Goal: Task Accomplishment & Management: Use online tool/utility

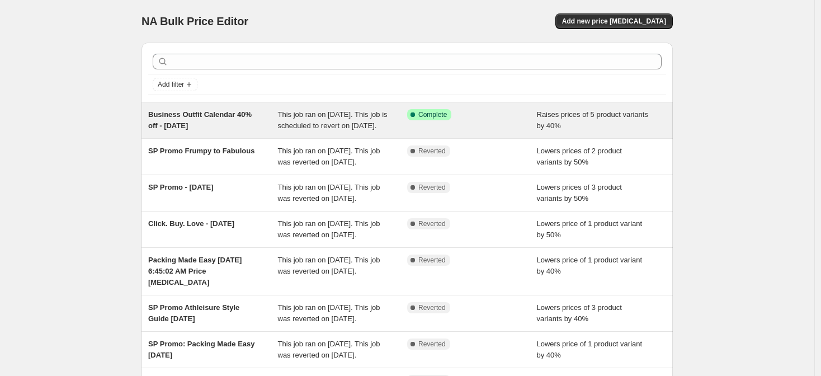
click at [237, 131] on div "Business Outfit Calendar 40% off - [DATE]" at bounding box center [213, 120] width 130 height 22
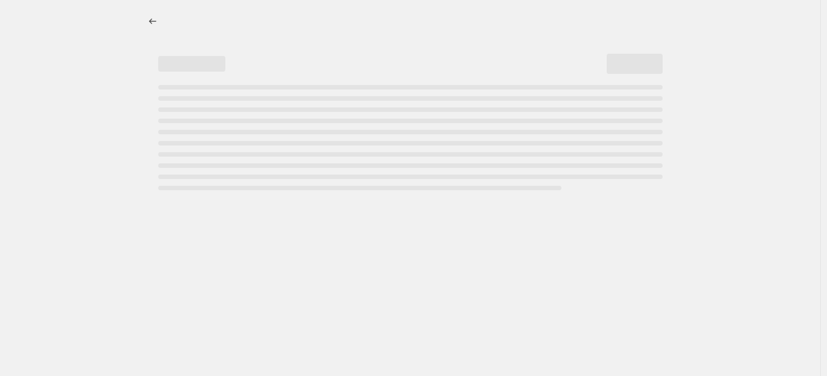
select select "percentage"
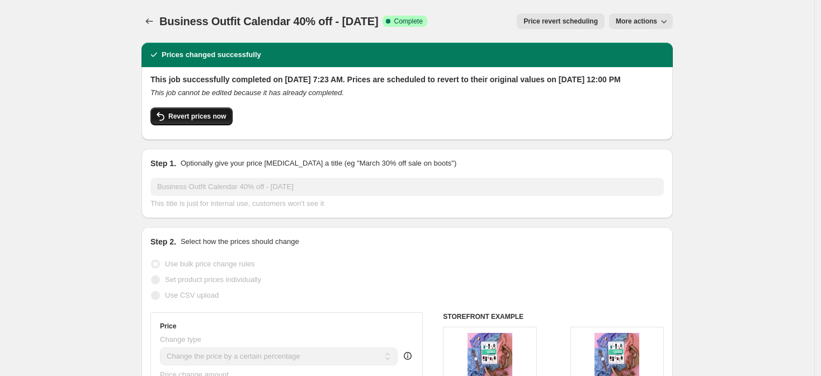
click at [215, 121] on span "Revert prices now" at bounding box center [197, 116] width 58 height 9
checkbox input "false"
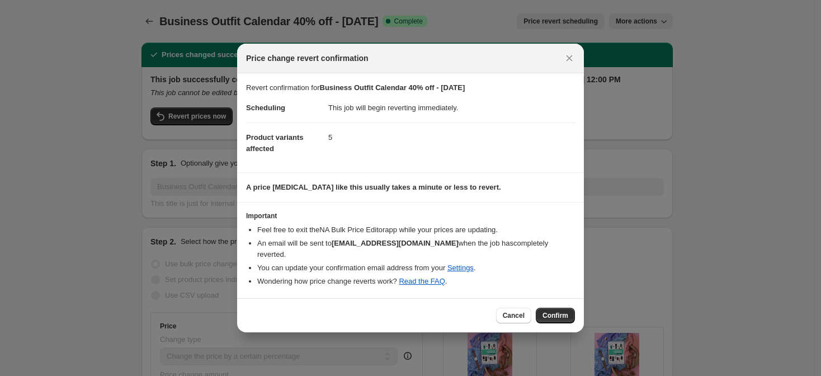
click at [553, 311] on span "Confirm" at bounding box center [556, 315] width 26 height 9
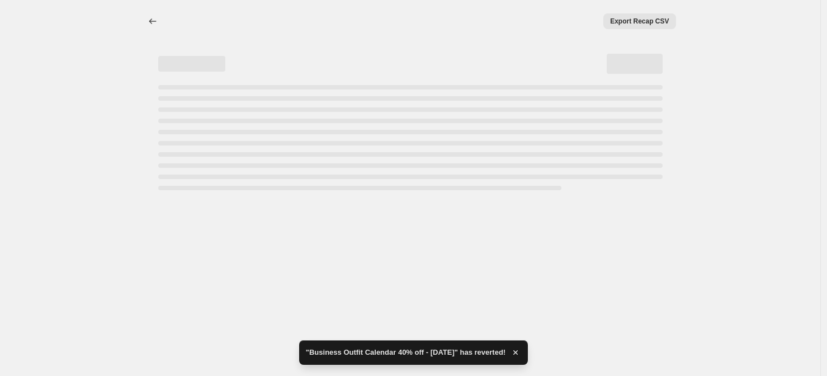
select select "percentage"
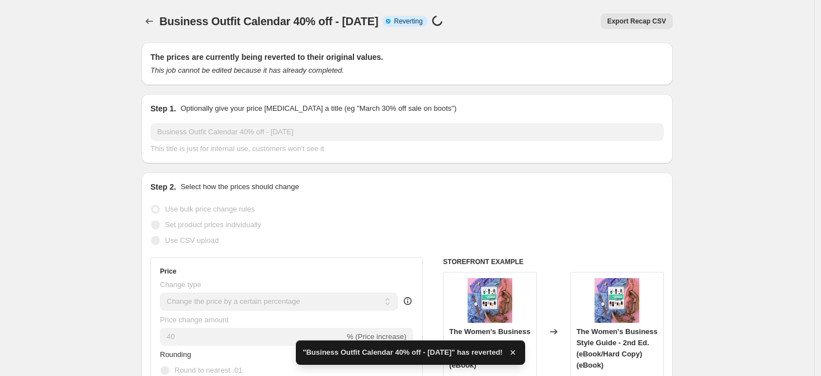
checkbox input "true"
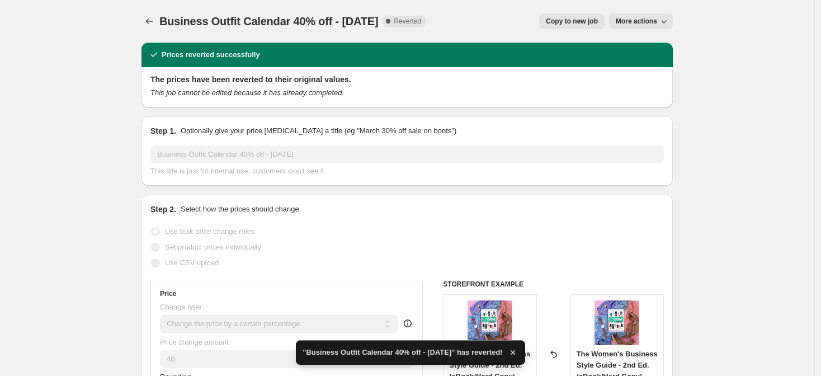
click at [565, 22] on span "Copy to new job" at bounding box center [572, 21] width 52 height 9
select select "percentage"
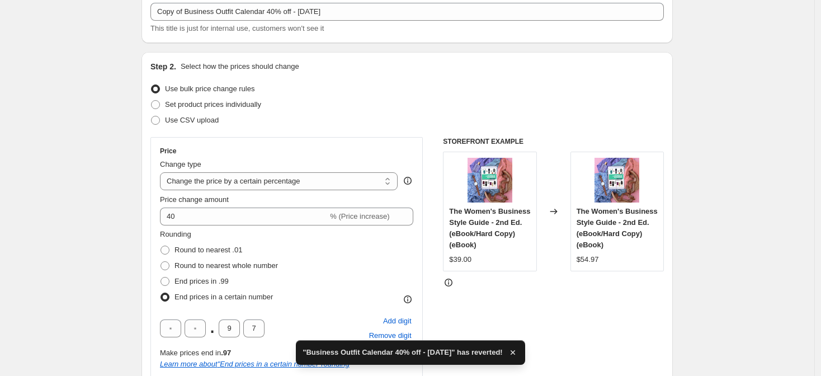
scroll to position [76, 0]
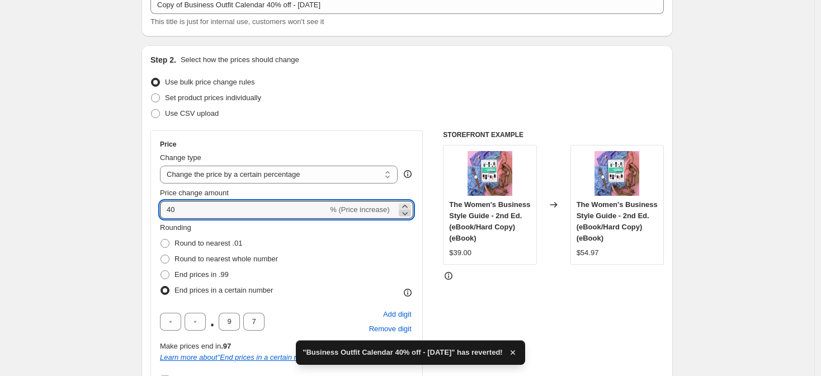
click at [405, 211] on icon at bounding box center [404, 213] width 11 height 11
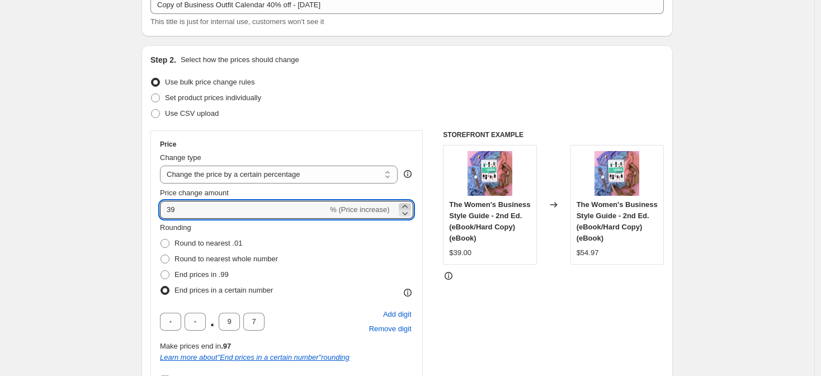
click at [408, 204] on icon at bounding box center [404, 206] width 11 height 11
type input "40"
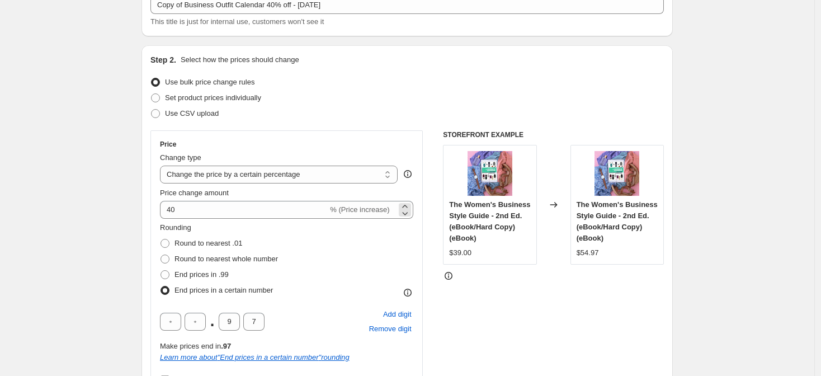
click at [352, 211] on span "% (Price increase)" at bounding box center [359, 209] width 59 height 8
click at [351, 170] on select "Change the price to a certain amount Change the price by a certain amount Chang…" at bounding box center [279, 175] width 238 height 18
click at [163, 166] on select "Change the price to a certain amount Change the price by a certain amount Chang…" at bounding box center [279, 175] width 238 height 18
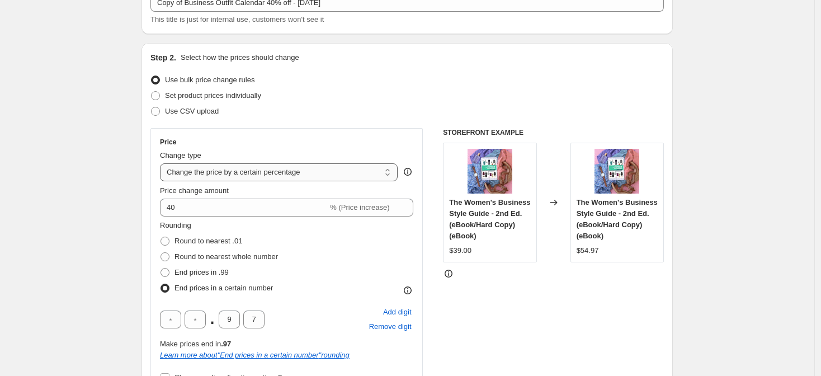
scroll to position [79, 0]
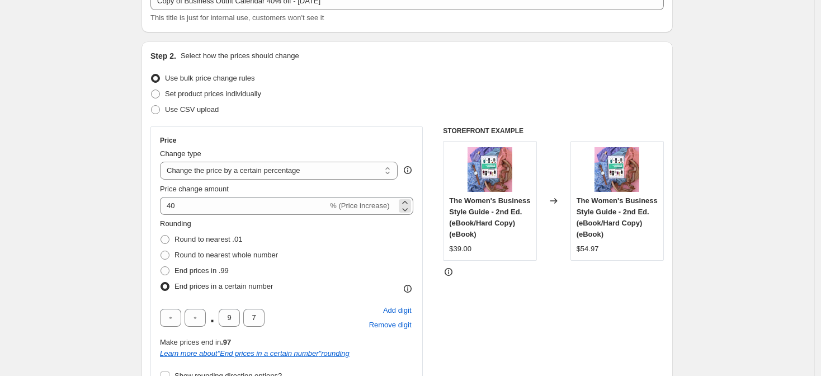
click at [386, 205] on span "% (Price increase)" at bounding box center [359, 205] width 59 height 8
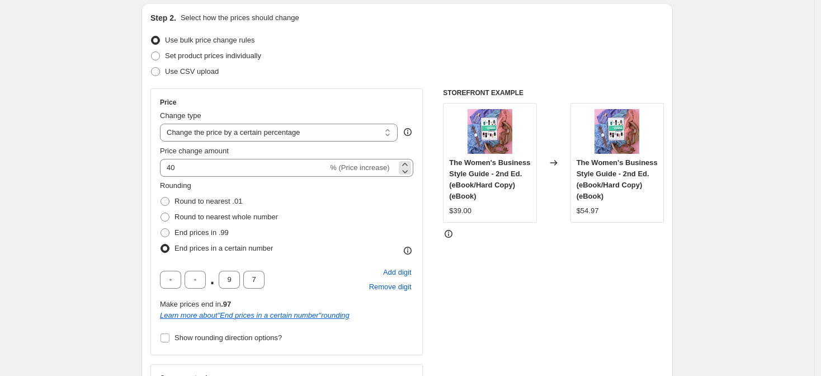
scroll to position [117, 0]
click at [383, 141] on select "Change the price to a certain amount Change the price by a certain amount Chang…" at bounding box center [279, 133] width 238 height 18
click at [163, 124] on select "Change the price to a certain amount Change the price by a certain amount Chang…" at bounding box center [279, 133] width 238 height 18
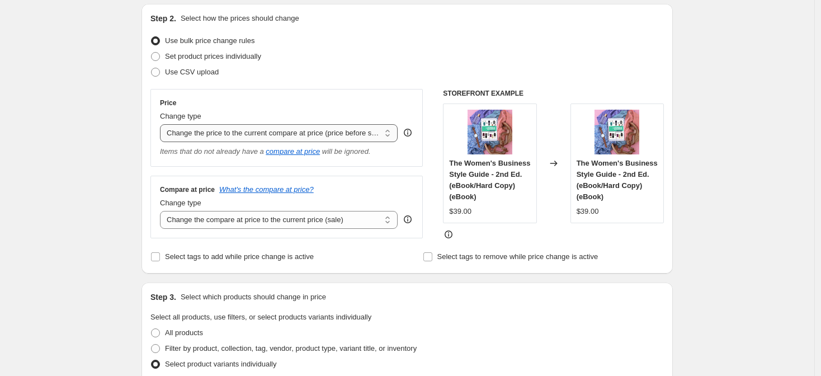
click at [351, 132] on select "Change the price to a certain amount Change the price by a certain amount Chang…" at bounding box center [279, 133] width 238 height 18
click at [163, 124] on select "Change the price to a certain amount Change the price by a certain amount Chang…" at bounding box center [279, 133] width 238 height 18
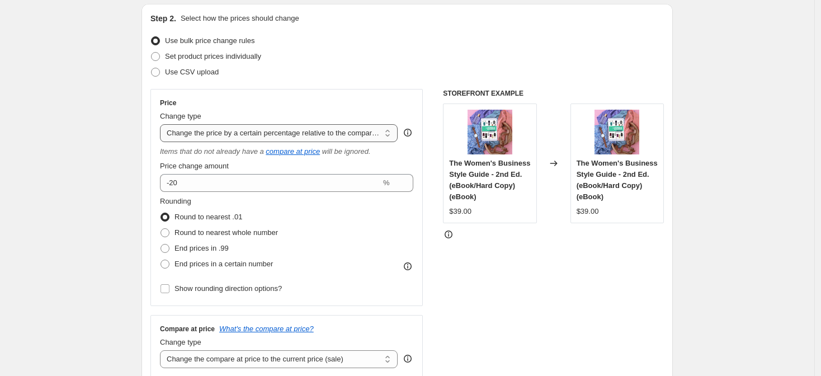
click at [351, 126] on select "Change the price to a certain amount Change the price by a certain amount Chang…" at bounding box center [279, 133] width 238 height 18
select select "percentage"
click at [163, 124] on select "Change the price to a certain amount Change the price by a certain amount Chang…" at bounding box center [279, 133] width 238 height 18
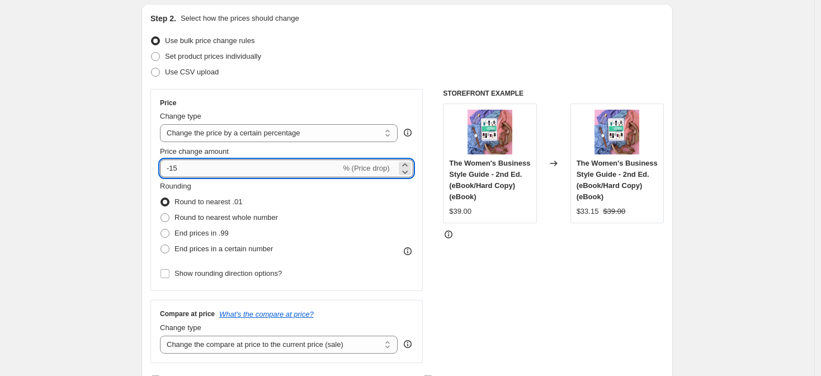
click at [174, 171] on input "-15" at bounding box center [250, 168] width 181 height 18
type input "-40"
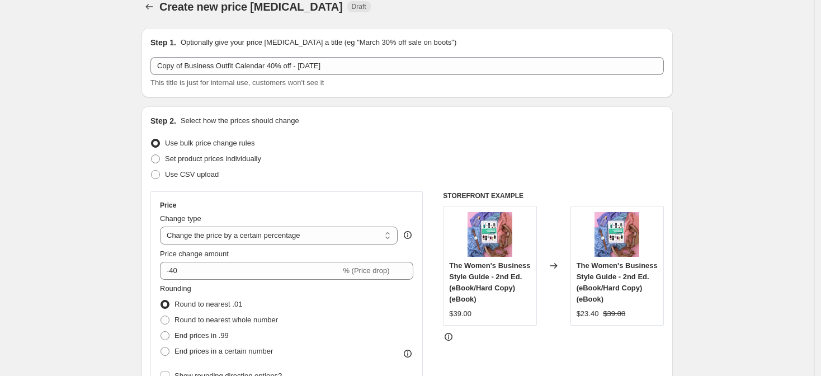
scroll to position [16, 0]
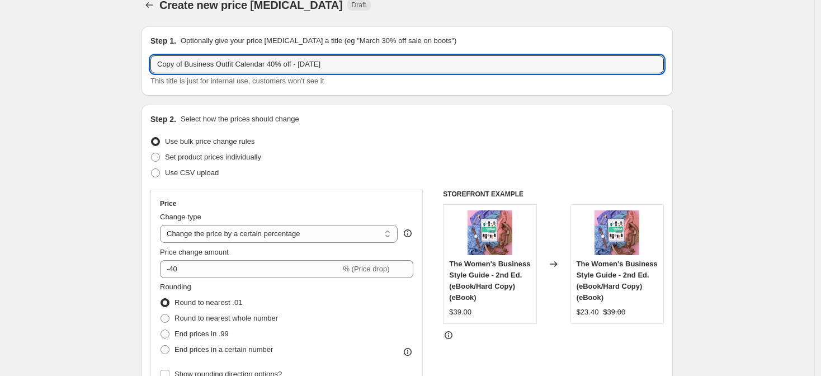
drag, startPoint x: 188, startPoint y: 64, endPoint x: 142, endPoint y: 64, distance: 46.4
click at [468, 66] on input "Business Outfit Calendar 40% off - [DATE]" at bounding box center [406, 64] width 513 height 18
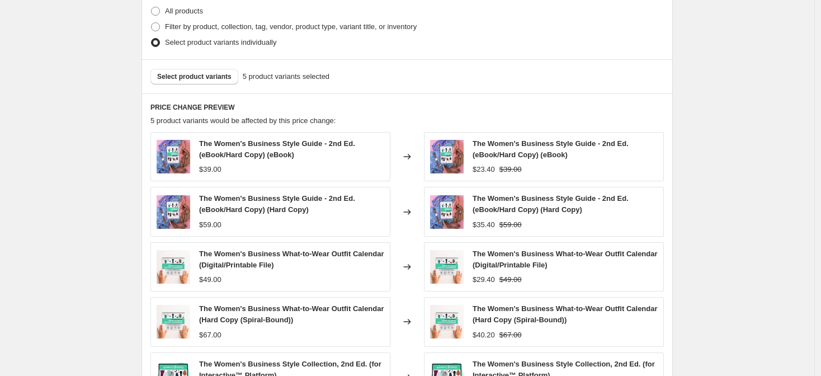
scroll to position [454, 0]
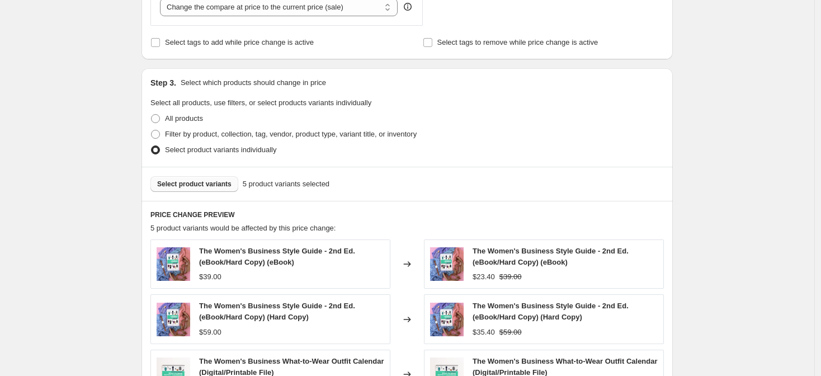
type input "Business Outfit Calendar 40% off - [DATE] - CORRECTED to decrease"
click at [208, 182] on span "Select product variants" at bounding box center [194, 184] width 74 height 9
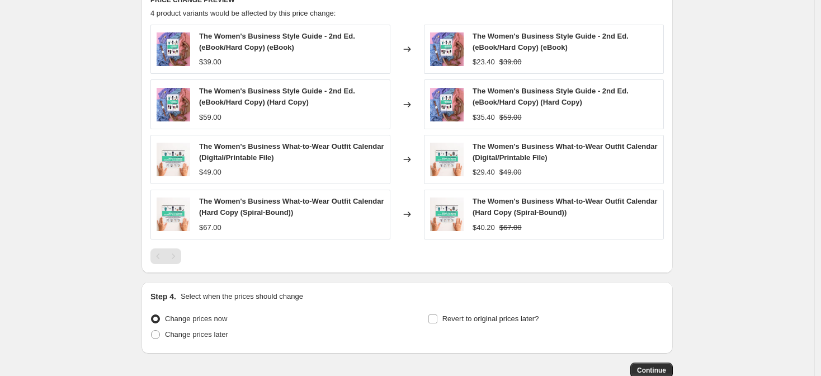
scroll to position [665, 0]
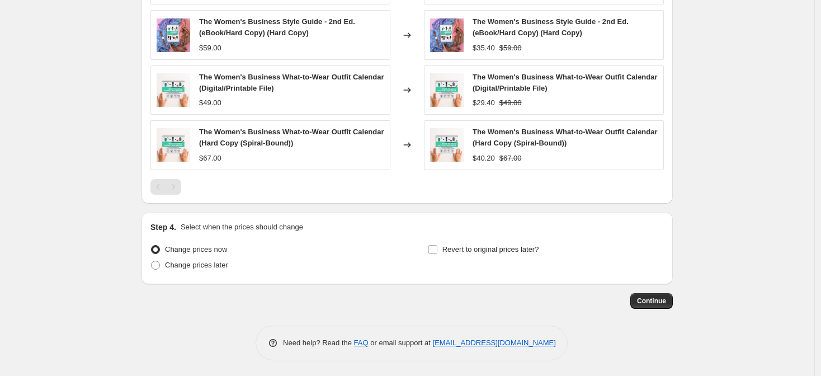
scroll to position [739, 0]
click at [476, 251] on span "Revert to original prices later?" at bounding box center [490, 248] width 97 height 8
click at [437, 251] on input "Revert to original prices later?" at bounding box center [432, 248] width 9 height 9
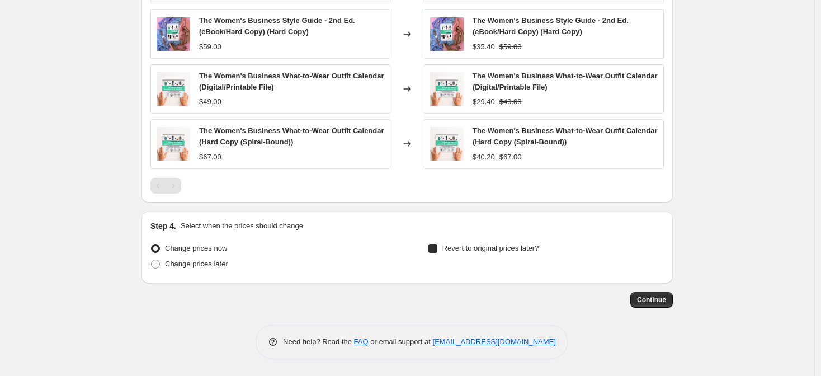
checkbox input "true"
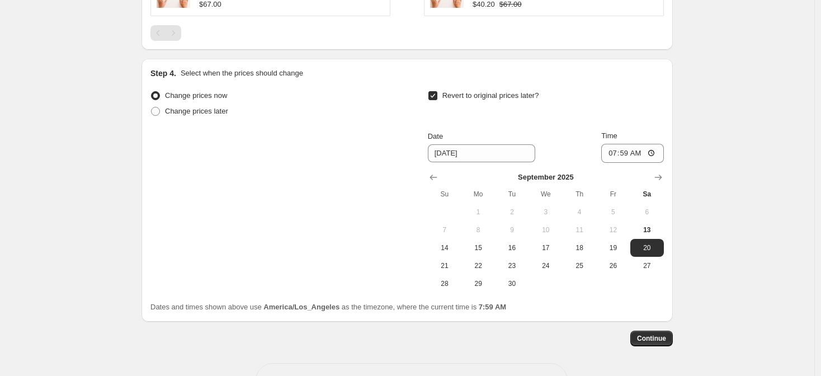
scroll to position [907, 0]
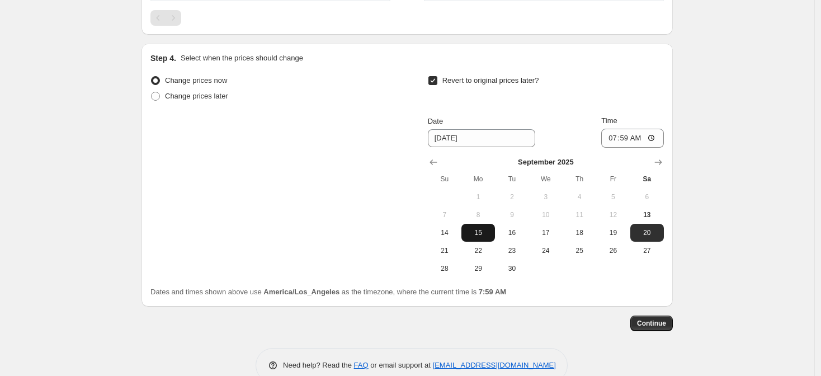
click at [480, 235] on span "15" at bounding box center [478, 232] width 25 height 9
type input "[DATE]"
click at [610, 138] on input "07:59" at bounding box center [632, 138] width 63 height 19
type input "11:59"
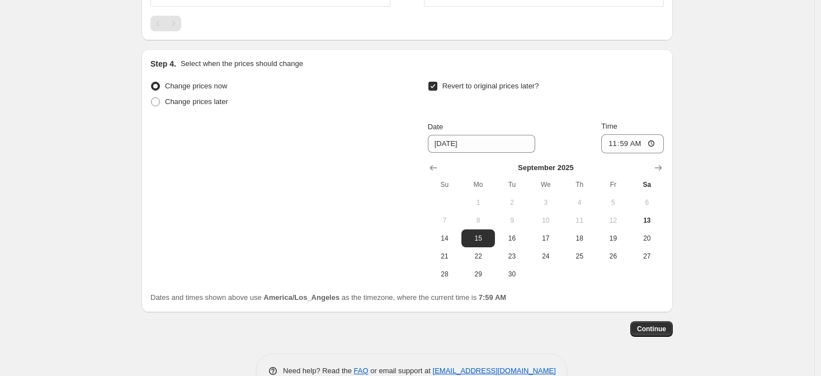
scroll to position [931, 0]
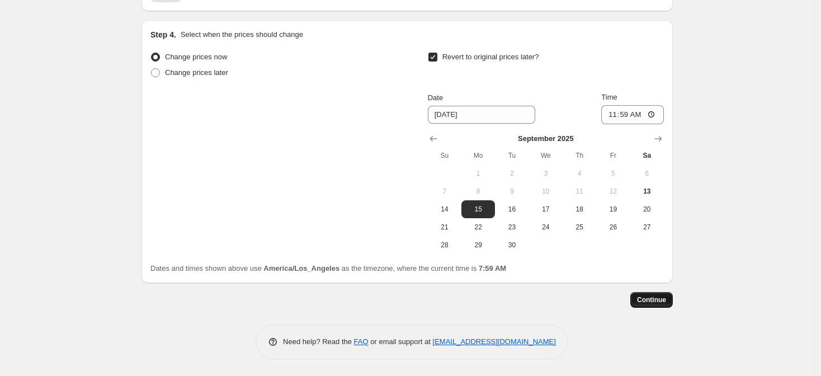
click at [663, 304] on button "Continue" at bounding box center [651, 300] width 43 height 16
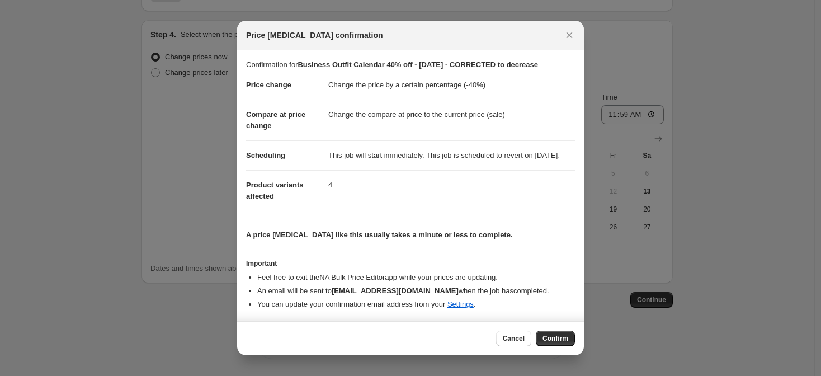
drag, startPoint x: 544, startPoint y: 343, endPoint x: 545, endPoint y: 280, distance: 62.6
click at [544, 343] on span "Confirm" at bounding box center [556, 338] width 26 height 9
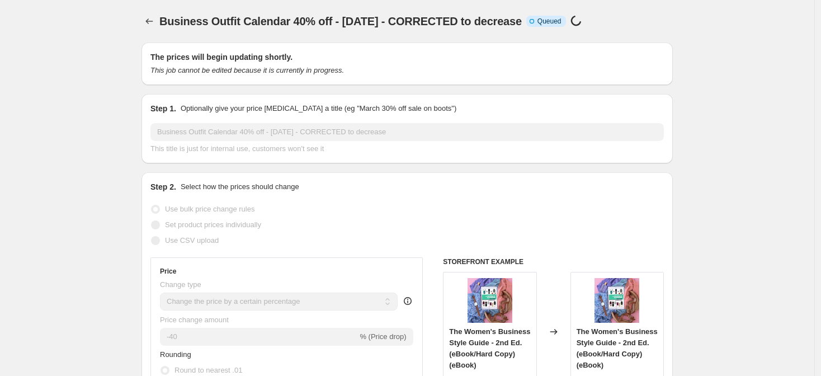
scroll to position [931, 0]
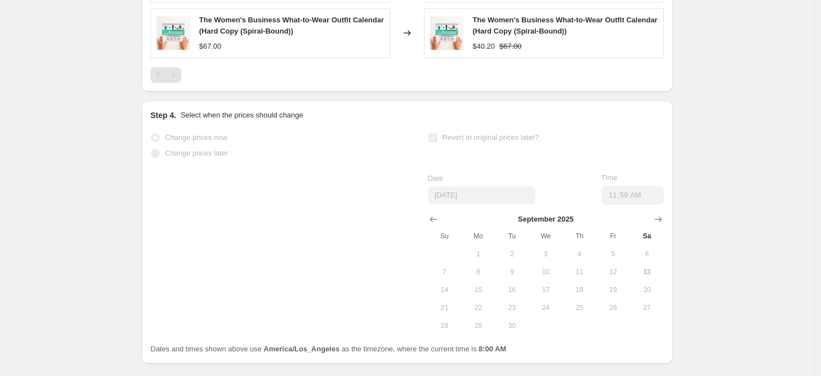
select select "percentage"
